Goal: Task Accomplishment & Management: Manage account settings

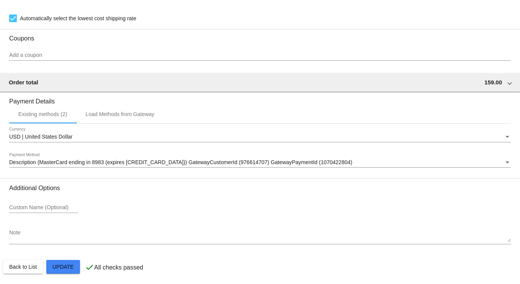
scroll to position [799, 0]
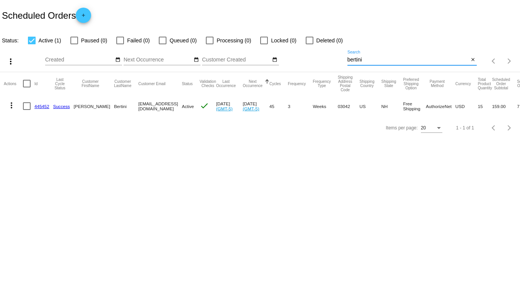
drag, startPoint x: 372, startPoint y: 60, endPoint x: 314, endPoint y: 63, distance: 58.6
click at [314, 63] on div "more_vert Sep Jan Feb Mar [DATE]" at bounding box center [260, 58] width 520 height 27
type input "[PERSON_NAME]"
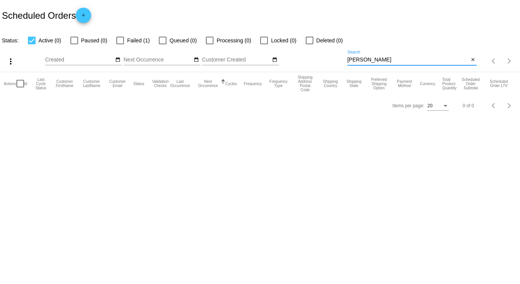
click at [118, 41] on div at bounding box center [120, 41] width 8 height 8
click at [120, 44] on input "Failed (1)" at bounding box center [120, 44] width 0 height 0
checkbox input "true"
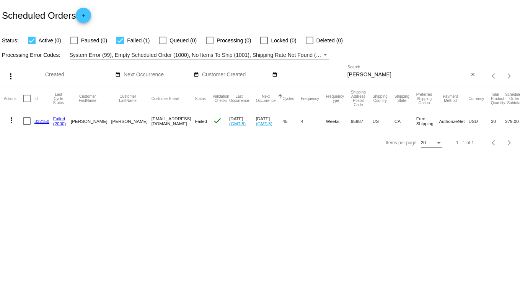
click at [42, 122] on link "332150" at bounding box center [41, 121] width 15 height 5
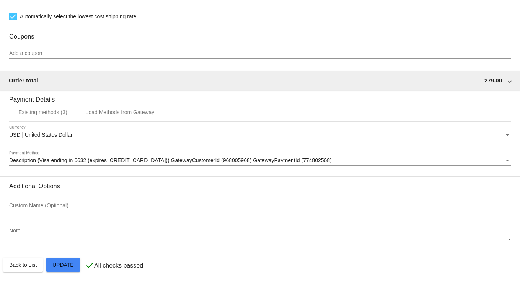
scroll to position [729, 0]
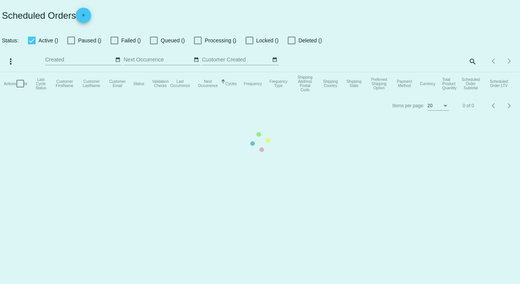
checkbox input "true"
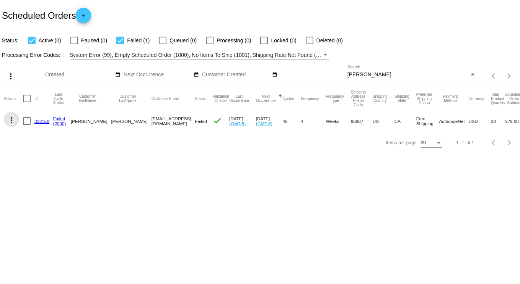
click at [14, 120] on mat-icon "more_vert" at bounding box center [11, 120] width 9 height 9
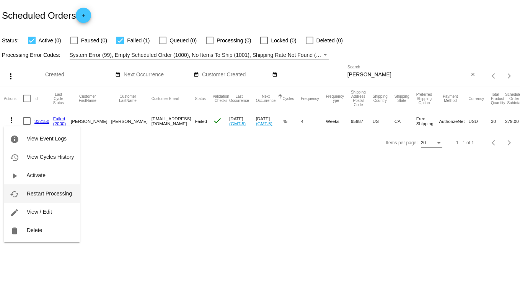
click at [55, 196] on span "Restart Processing" at bounding box center [49, 194] width 45 height 6
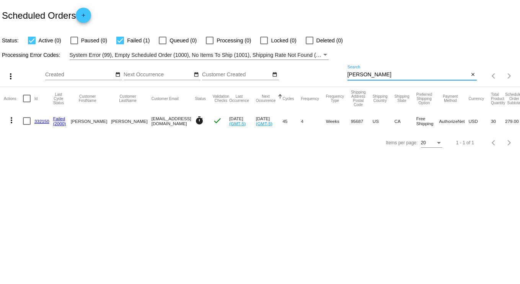
drag, startPoint x: 363, startPoint y: 75, endPoint x: 281, endPoint y: 67, distance: 82.5
click at [281, 68] on div "more_vert Sep Jan Feb Mar [DATE]" at bounding box center [260, 73] width 520 height 27
type input "[PERSON_NAME]"
click at [39, 123] on link "668604" at bounding box center [41, 121] width 15 height 5
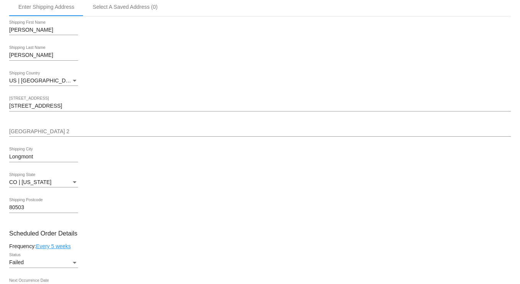
scroll to position [191, 0]
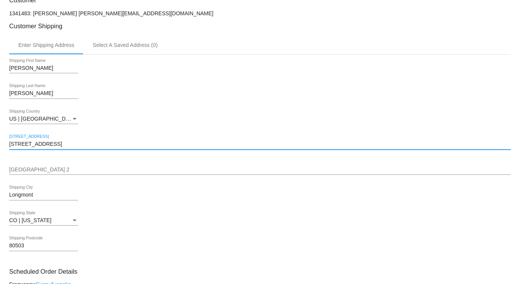
drag, startPoint x: 63, startPoint y: 149, endPoint x: -8, endPoint y: 140, distance: 72.1
click at [0, 140] on html "arrow_back Scheduled Order #668604 Failed more_vert Last Processing Cycle ID: 6…" at bounding box center [260, 142] width 520 height 284
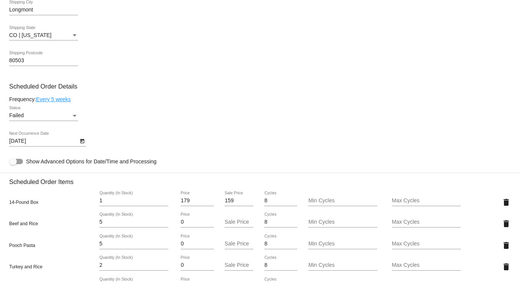
scroll to position [382, 0]
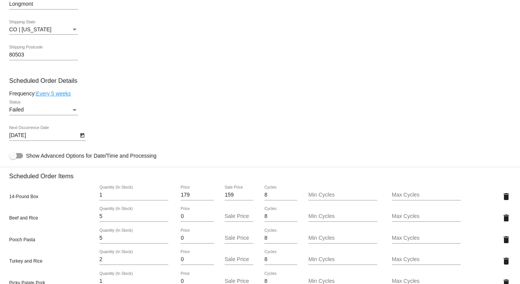
click at [72, 112] on div "Status" at bounding box center [74, 110] width 7 height 6
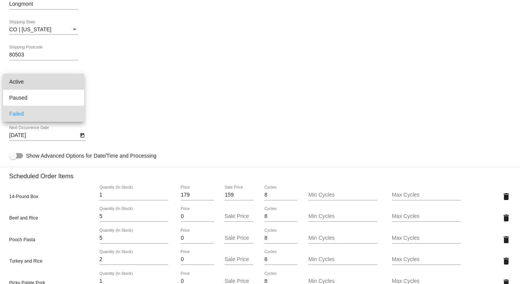
click at [47, 86] on span "Active" at bounding box center [43, 82] width 69 height 16
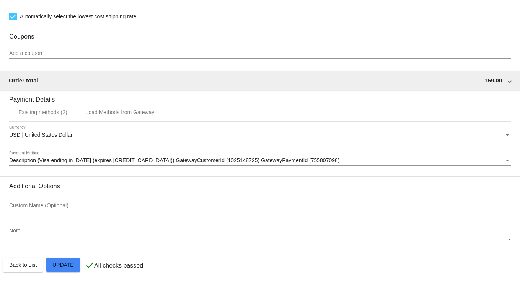
scroll to position [772, 0]
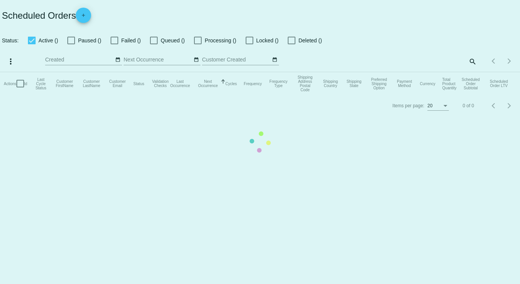
checkbox input "true"
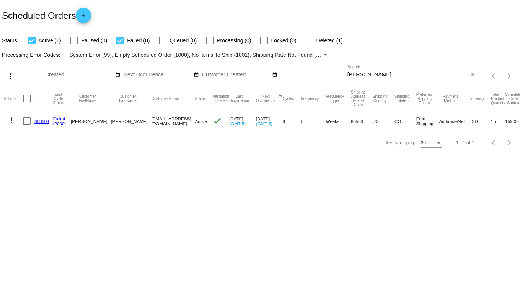
click at [10, 121] on mat-icon "more_vert" at bounding box center [11, 120] width 9 height 9
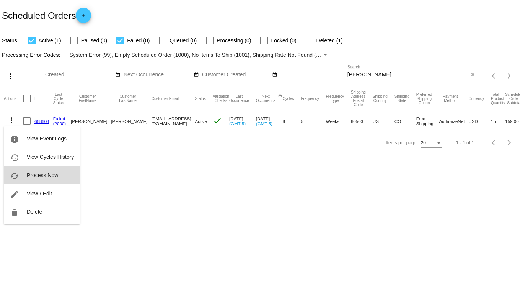
click at [52, 177] on span "Process Now" at bounding box center [42, 175] width 31 height 6
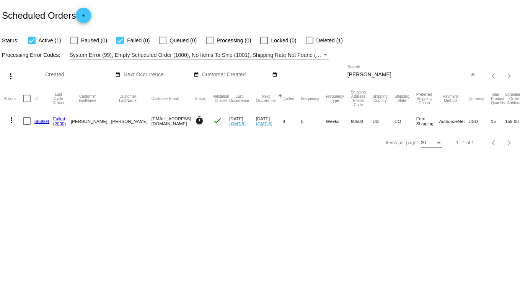
click at [281, 72] on div "more_vert Sep Jan Feb Mar [DATE]" at bounding box center [260, 73] width 520 height 27
type input "[PERSON_NAME]"
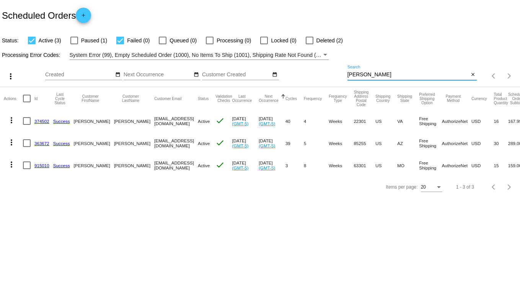
click at [37, 142] on link "363672" at bounding box center [41, 143] width 15 height 5
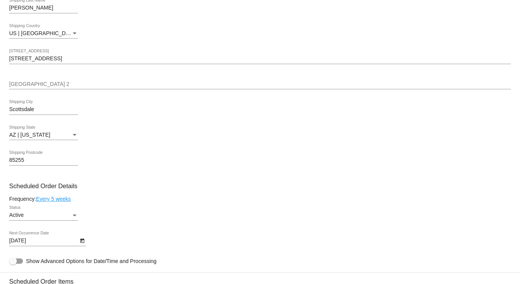
scroll to position [306, 0]
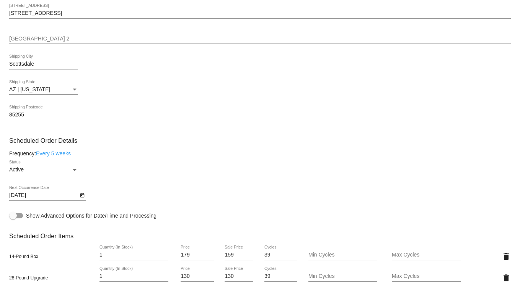
click at [42, 157] on link "Every 5 weeks" at bounding box center [53, 154] width 35 height 6
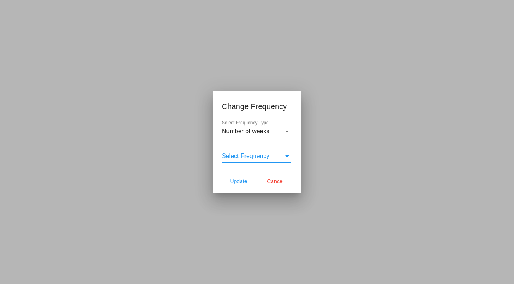
click at [268, 155] on div "Select Frequency" at bounding box center [253, 156] width 62 height 7
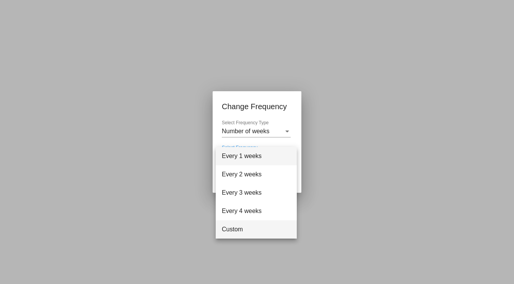
click at [247, 224] on span "Custom" at bounding box center [256, 230] width 69 height 18
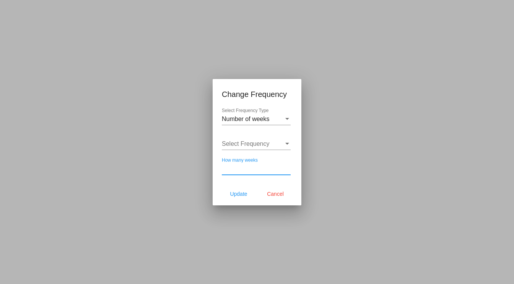
click at [275, 167] on input "How many weeks" at bounding box center [256, 169] width 69 height 7
type input "6"
click at [241, 191] on span "Update" at bounding box center [238, 194] width 17 height 6
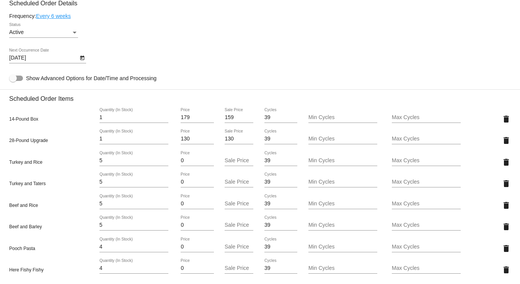
scroll to position [459, 0]
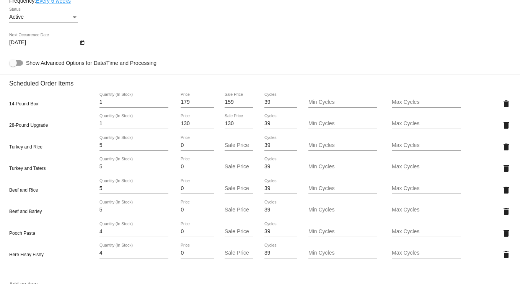
click at [80, 46] on icon "Open calendar" at bounding box center [82, 42] width 5 height 9
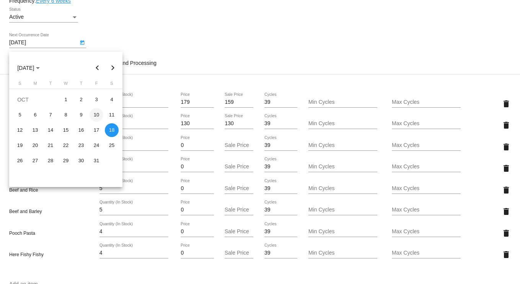
click at [98, 115] on div "10" at bounding box center [96, 115] width 14 height 14
type input "[DATE]"
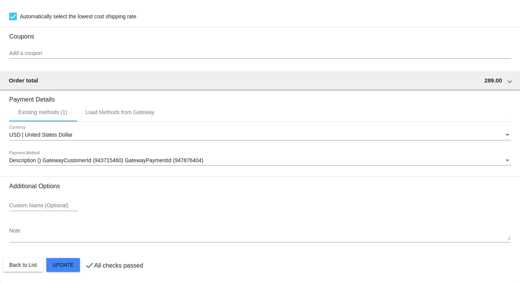
scroll to position [799, 0]
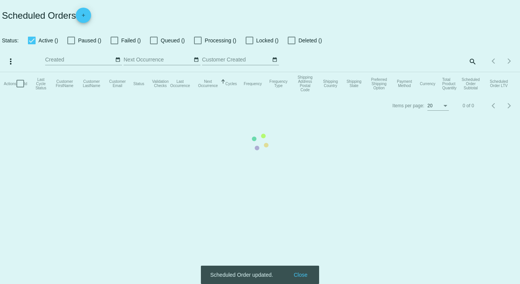
checkbox input "true"
